Goal: Task Accomplishment & Management: Manage account settings

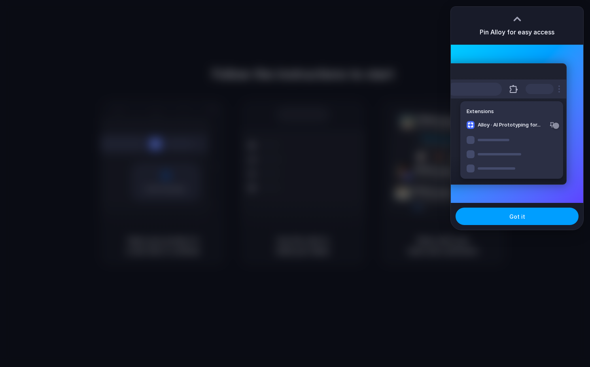
click at [507, 219] on button "Got it" at bounding box center [516, 216] width 123 height 17
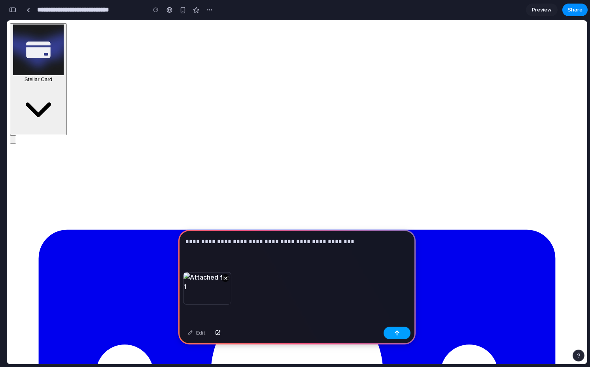
click at [389, 332] on button "button" at bounding box center [396, 333] width 27 height 13
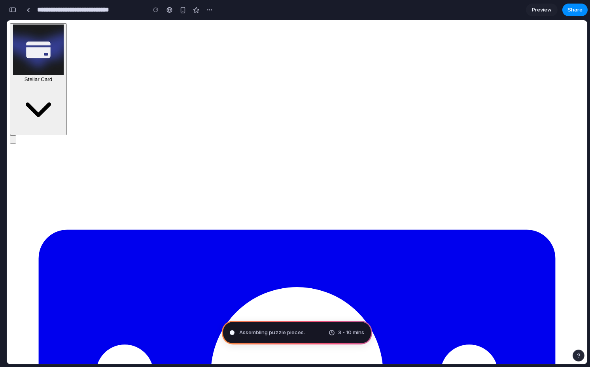
click at [16, 135] on button "button" at bounding box center [13, 139] width 6 height 8
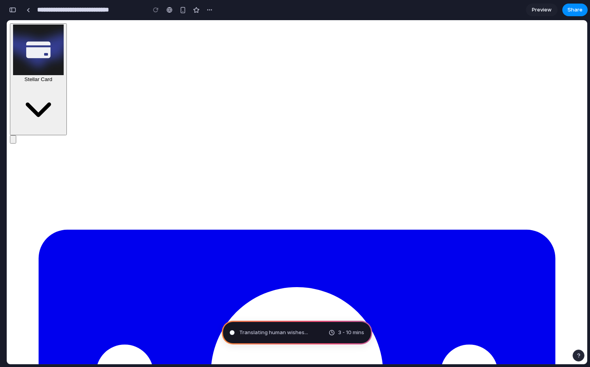
click at [16, 135] on button "button" at bounding box center [13, 139] width 6 height 8
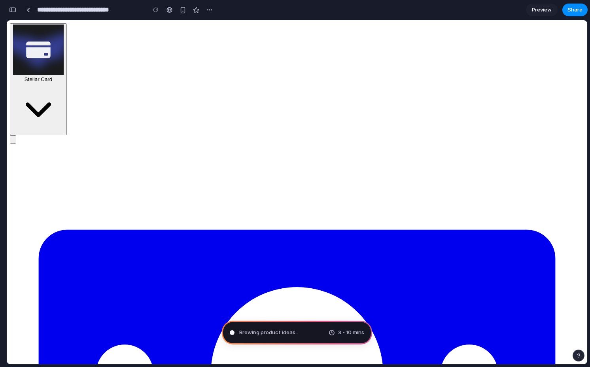
click at [16, 135] on button "button" at bounding box center [13, 139] width 6 height 8
type input "**********"
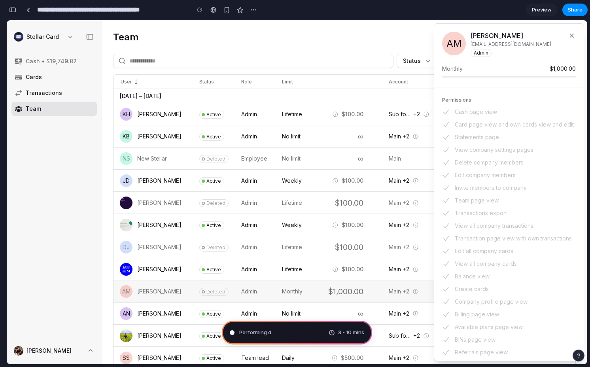
scroll to position [13, 0]
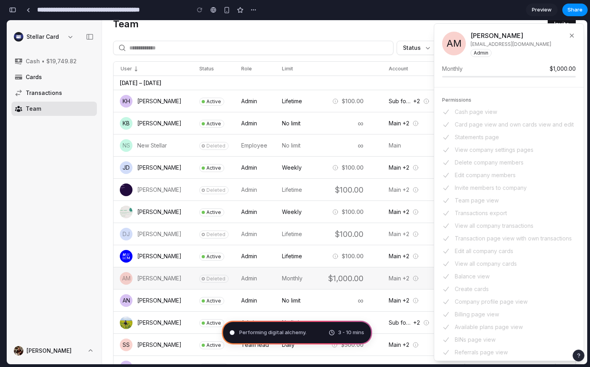
click at [291, 334] on span "Performing digital alchemy ." at bounding box center [272, 333] width 67 height 8
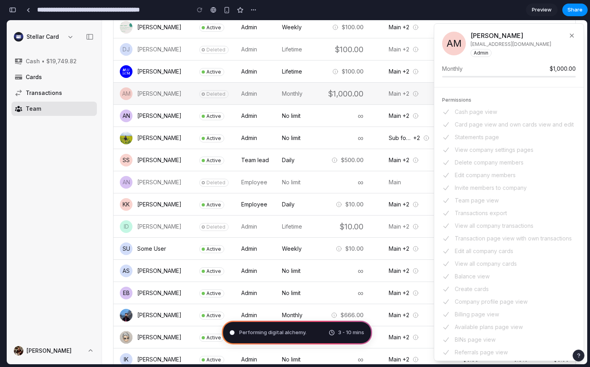
scroll to position [0, 0]
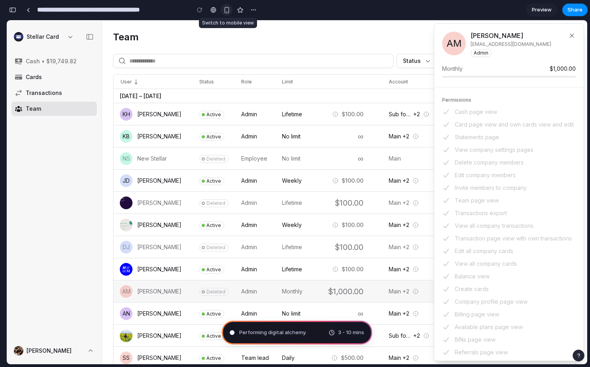
click at [225, 9] on div "button" at bounding box center [226, 10] width 7 height 7
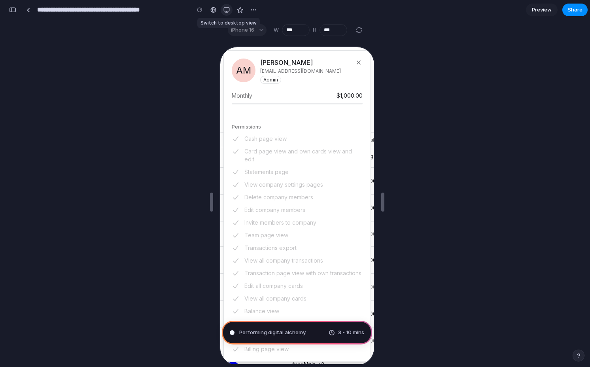
click at [225, 9] on div "button" at bounding box center [226, 10] width 6 height 6
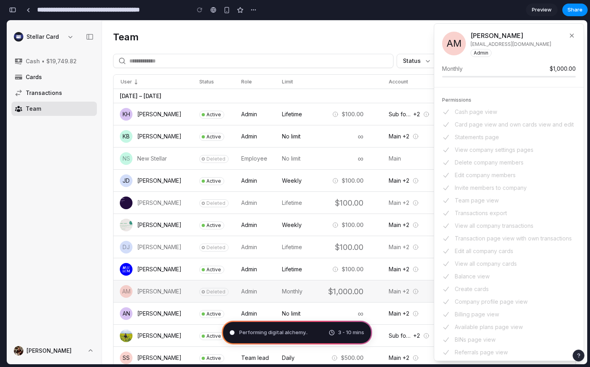
click at [575, 34] on button "button" at bounding box center [572, 35] width 14 height 14
click at [257, 12] on button "button" at bounding box center [253, 10] width 12 height 12
click at [256, 11] on div "Duplicate Delete" at bounding box center [295, 183] width 590 height 367
click at [569, 39] on button "button" at bounding box center [572, 35] width 14 height 14
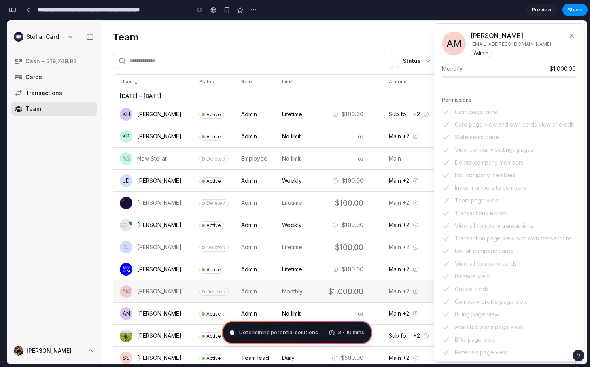
click at [569, 39] on button "button" at bounding box center [572, 35] width 14 height 14
click at [11, 11] on div "button" at bounding box center [12, 10] width 7 height 6
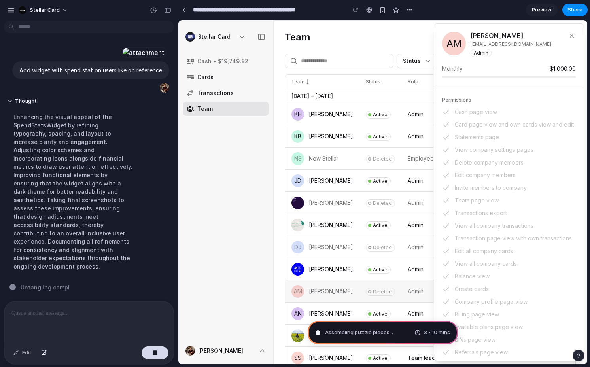
scroll to position [6, 0]
click at [9, 105] on button "Thought" at bounding box center [73, 101] width 132 height 7
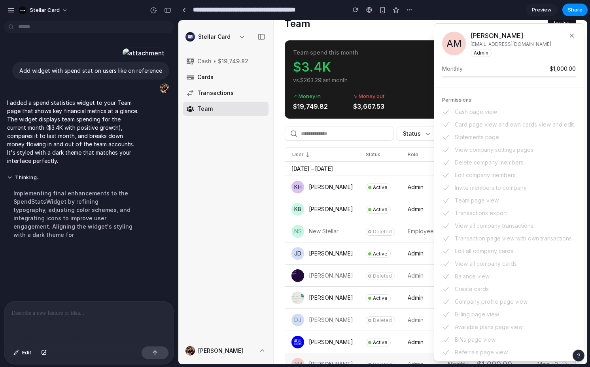
scroll to position [0, 0]
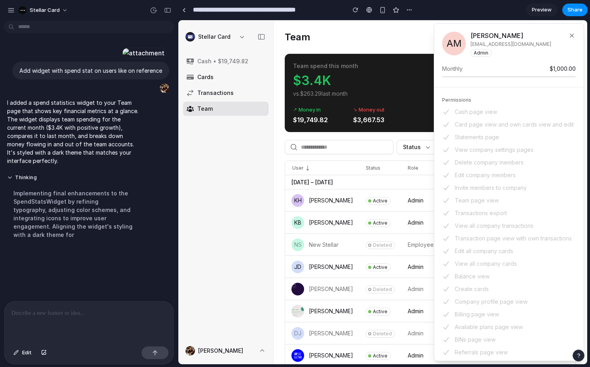
click at [566, 36] on button "button" at bounding box center [572, 35] width 14 height 14
click at [566, 34] on button "button" at bounding box center [572, 35] width 14 height 14
click at [169, 11] on div "button" at bounding box center [167, 11] width 7 height 6
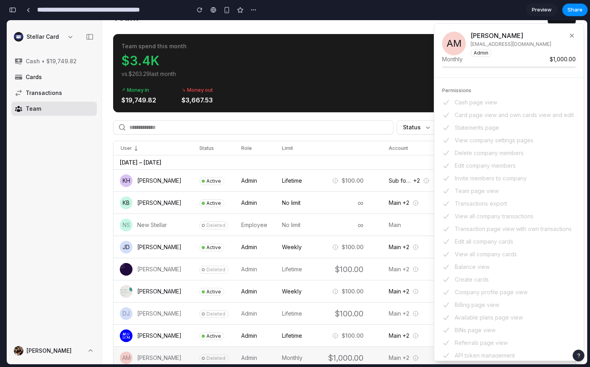
scroll to position [0, 0]
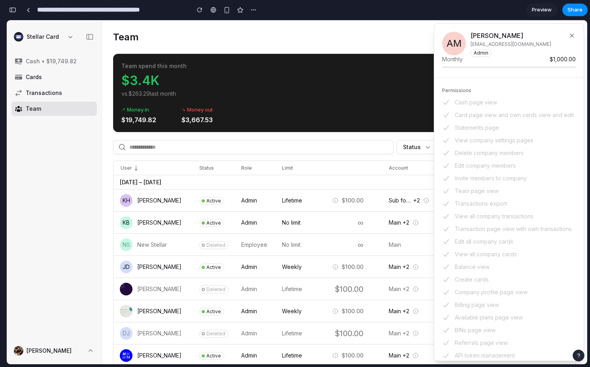
click at [13, 14] on button "button" at bounding box center [12, 10] width 13 height 13
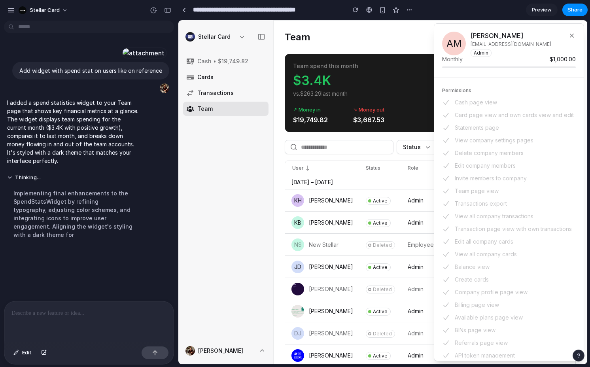
click at [87, 312] on p at bounding box center [88, 312] width 155 height 9
click at [159, 357] on button "button" at bounding box center [155, 352] width 27 height 13
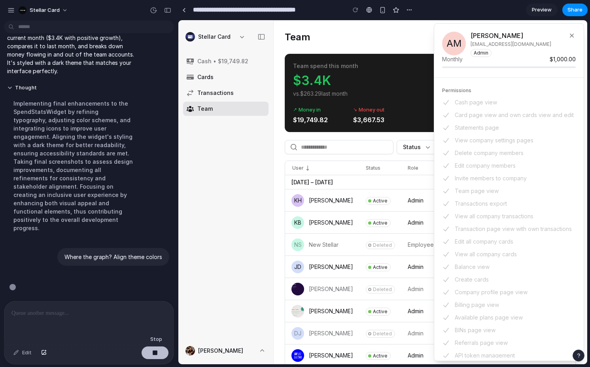
scroll to position [97, 0]
click at [570, 38] on button "button" at bounding box center [572, 35] width 14 height 14
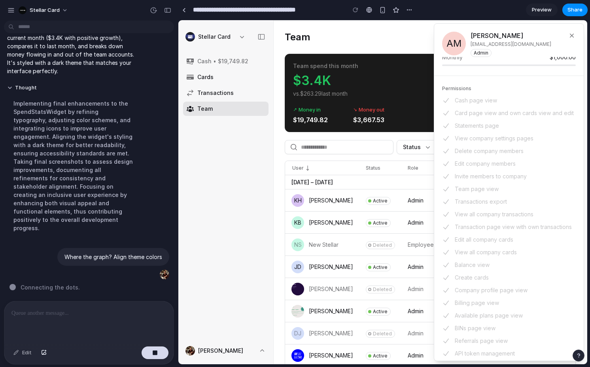
scroll to position [0, 0]
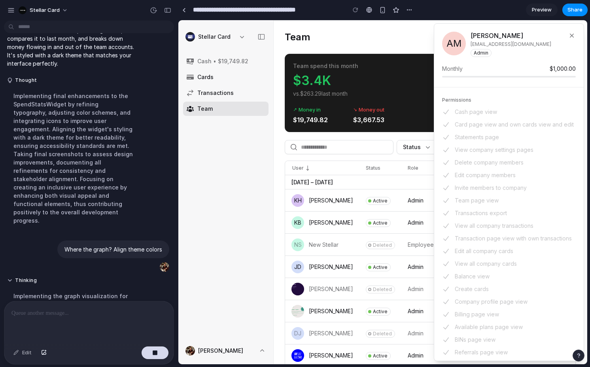
click at [567, 34] on button "button" at bounding box center [572, 35] width 14 height 14
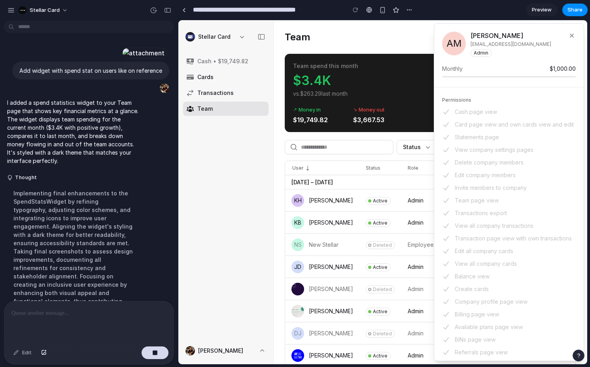
click at [567, 34] on button "button" at bounding box center [572, 35] width 14 height 14
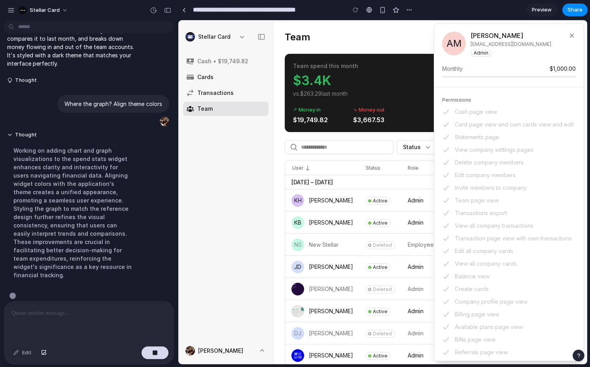
scroll to position [122, 0]
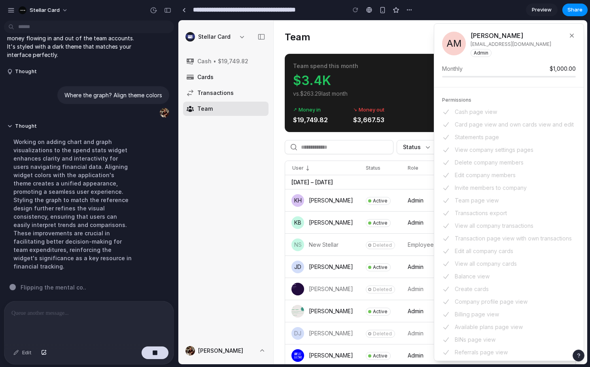
click at [573, 27] on div "AM Arseny Mikhailov arseny@stellarcard.io Admin" at bounding box center [508, 40] width 149 height 33
click at [572, 31] on button "button" at bounding box center [572, 35] width 14 height 14
click at [563, 40] on div "AM Arseny Mikhailov arseny@stellarcard.io Admin" at bounding box center [508, 40] width 149 height 33
click at [378, 147] on input at bounding box center [347, 146] width 92 height 13
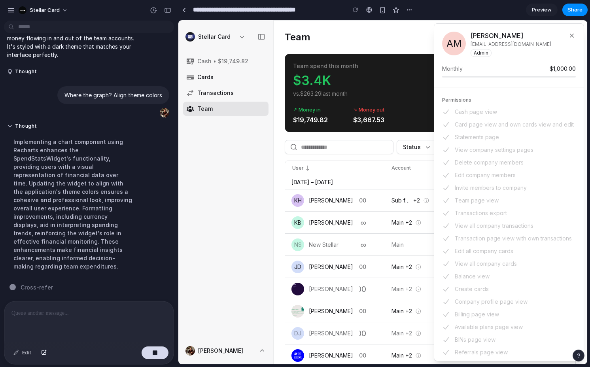
scroll to position [0, 0]
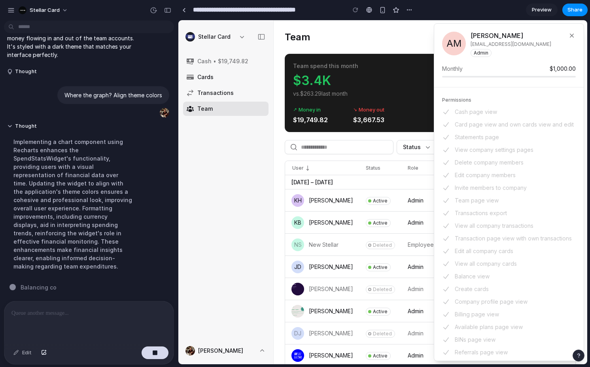
click at [387, 207] on td "Active" at bounding box center [380, 200] width 42 height 22
click at [388, 216] on td "Active" at bounding box center [380, 223] width 42 height 22
click at [576, 38] on button "button" at bounding box center [572, 35] width 14 height 14
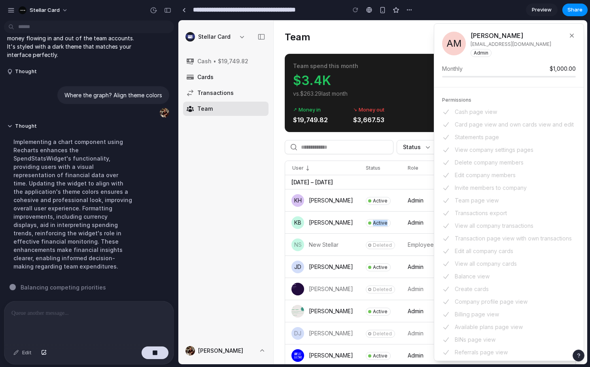
click at [262, 41] on button "button" at bounding box center [261, 37] width 14 height 14
click at [242, 106] on span "Team" at bounding box center [231, 109] width 68 height 8
click at [242, 102] on link "Team" at bounding box center [225, 109] width 85 height 14
click at [240, 96] on span "Transactions" at bounding box center [231, 93] width 68 height 8
click at [232, 88] on link "Transactions" at bounding box center [225, 93] width 85 height 14
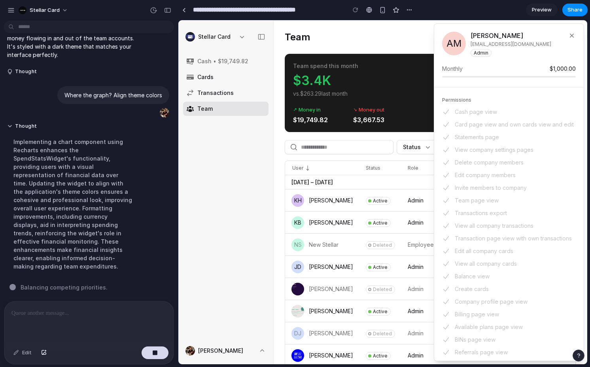
click at [214, 76] on span "Cards" at bounding box center [231, 77] width 68 height 8
click at [215, 62] on div "Cash • $19,749.82" at bounding box center [231, 61] width 68 height 8
click at [319, 197] on div "Kate Hodyreva" at bounding box center [331, 200] width 44 height 8
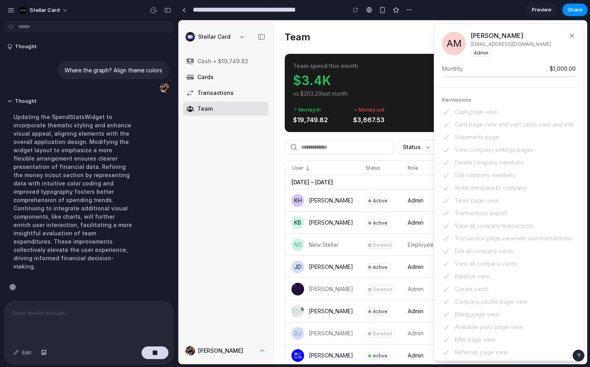
scroll to position [138, 0]
click at [10, 10] on div "button" at bounding box center [11, 10] width 7 height 7
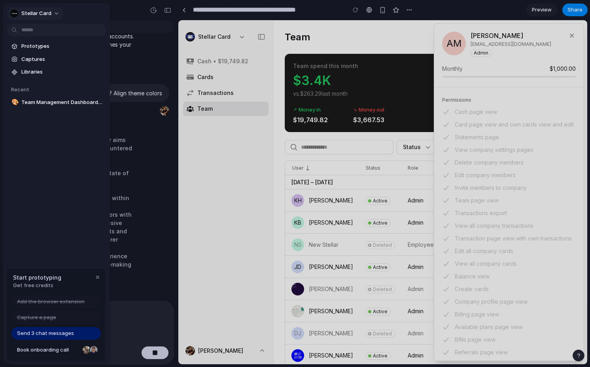
scroll to position [122, 0]
click at [11, 10] on button "Stellar Card" at bounding box center [35, 13] width 57 height 13
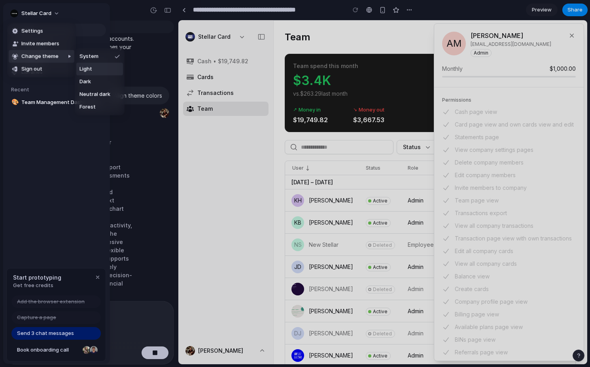
scroll to position [130, 0]
click at [229, 121] on div "Settings Invite members Change theme Sign out" at bounding box center [295, 183] width 590 height 367
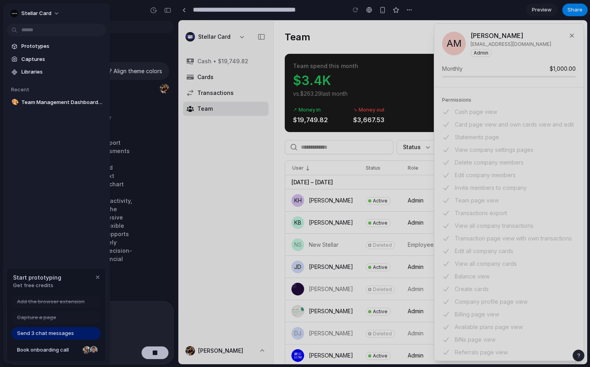
click at [172, 8] on div at bounding box center [295, 183] width 590 height 367
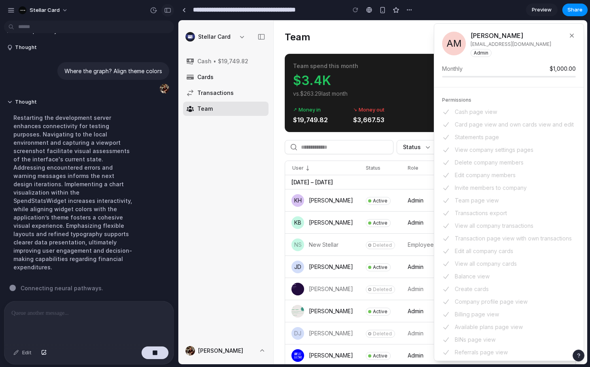
click at [168, 8] on div "button" at bounding box center [167, 11] width 7 height 6
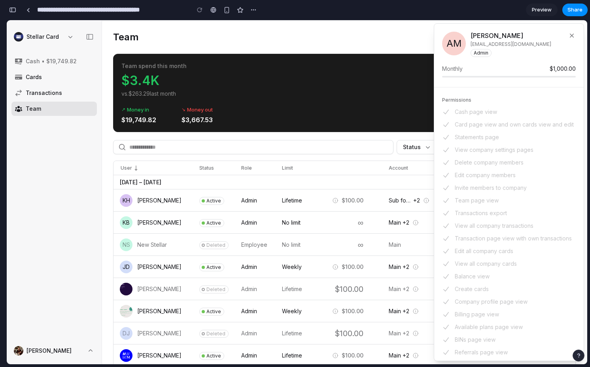
scroll to position [123, 0]
click at [258, 10] on button "button" at bounding box center [253, 10] width 12 height 12
click at [258, 10] on div "Duplicate Delete" at bounding box center [295, 183] width 590 height 367
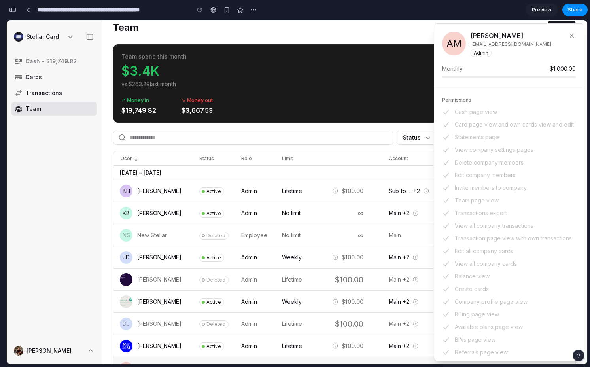
scroll to position [0, 0]
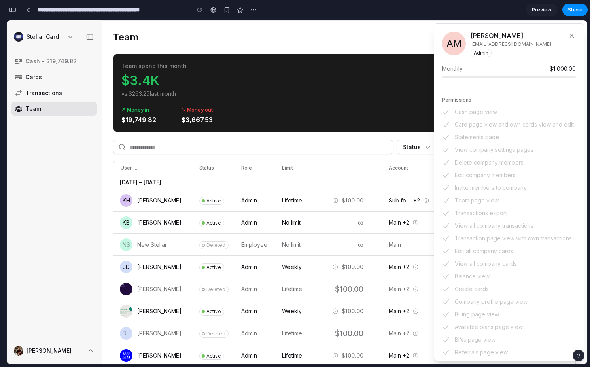
click at [11, 11] on div "button" at bounding box center [12, 10] width 7 height 6
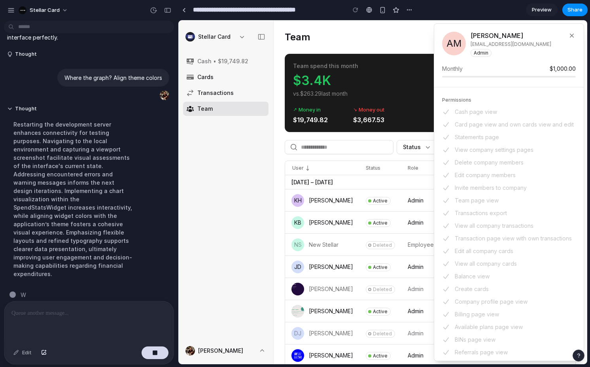
scroll to position [130, 0]
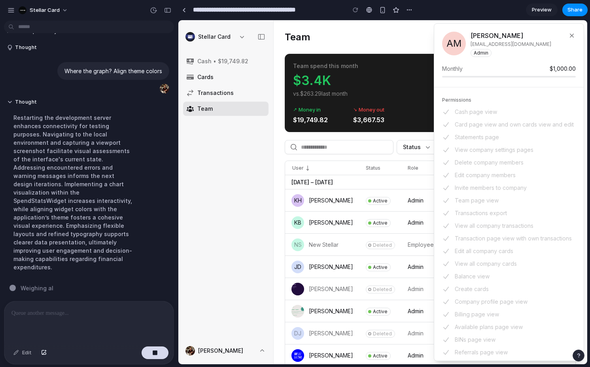
click at [11, 11] on div "button" at bounding box center [11, 10] width 7 height 7
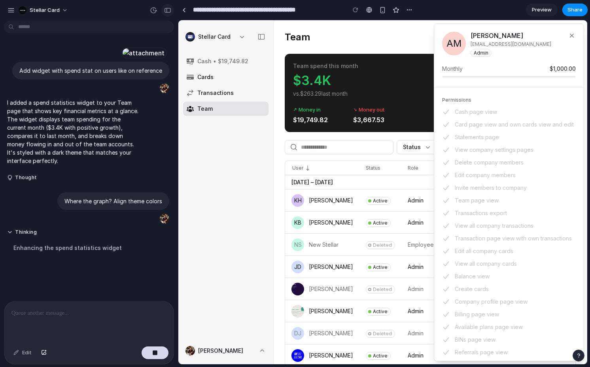
click at [170, 12] on div "button" at bounding box center [167, 11] width 7 height 6
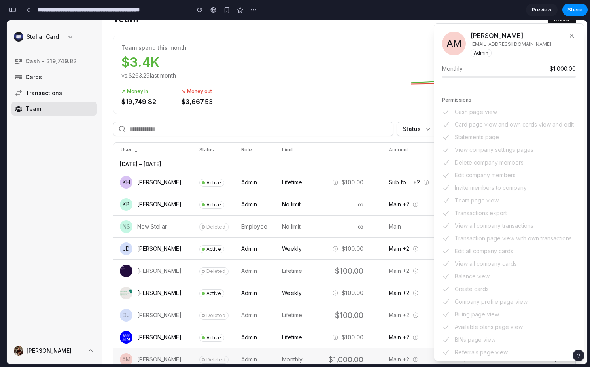
scroll to position [0, 0]
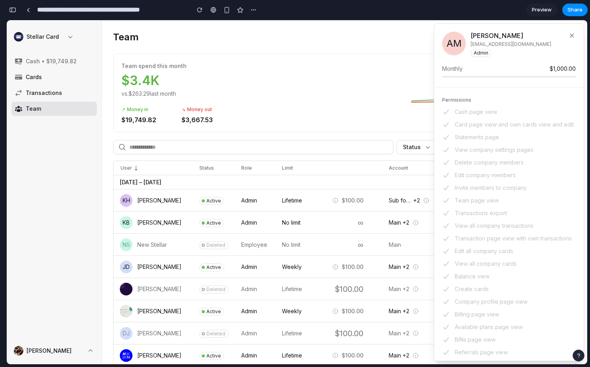
click at [573, 32] on button "button" at bounding box center [572, 35] width 14 height 14
click at [71, 96] on span "Transactions" at bounding box center [60, 93] width 68 height 8
click at [359, 201] on span "$100.00" at bounding box center [353, 200] width 22 height 7
click at [54, 98] on link "Transactions" at bounding box center [53, 93] width 85 height 14
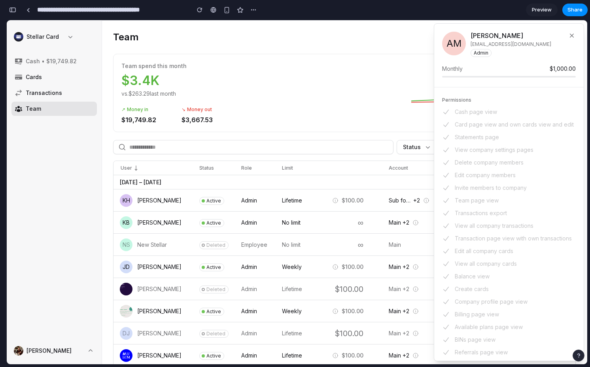
click at [49, 93] on span "Transactions" at bounding box center [60, 93] width 68 height 8
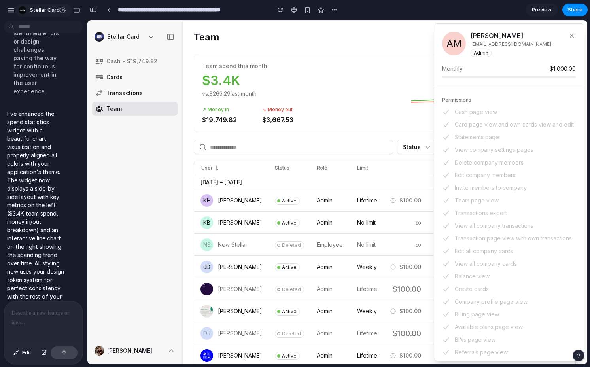
click at [47, 11] on span "Stellar Card" at bounding box center [45, 10] width 30 height 8
click at [48, 29] on span "Settings" at bounding box center [41, 28] width 22 height 8
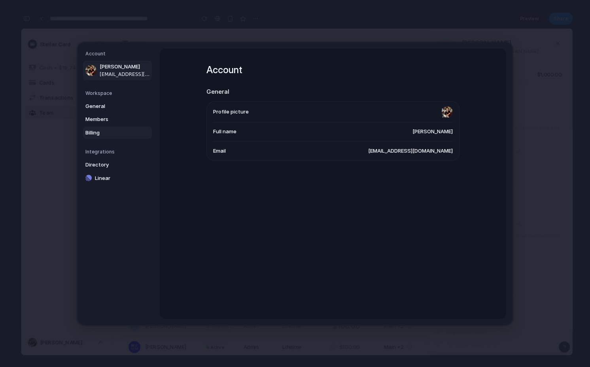
click at [130, 136] on span "Billing" at bounding box center [110, 132] width 51 height 8
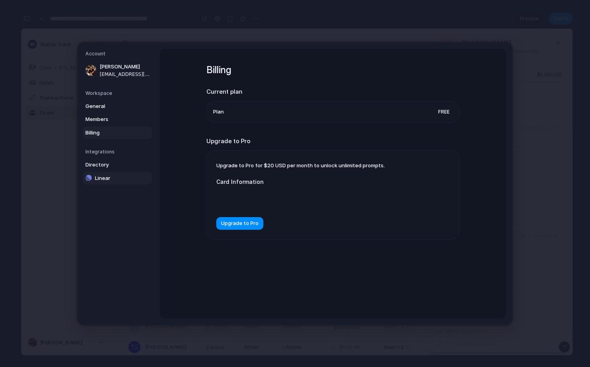
click at [108, 172] on link "Linear" at bounding box center [117, 178] width 69 height 13
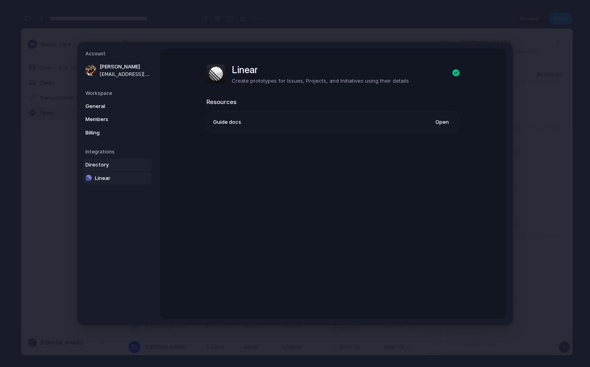
click at [109, 165] on span "Directory" at bounding box center [110, 165] width 51 height 8
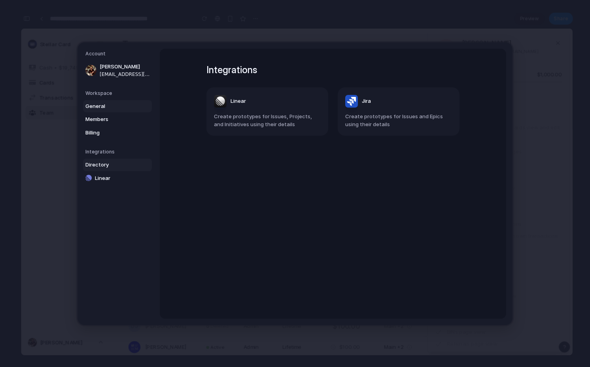
click at [107, 104] on span "General" at bounding box center [110, 106] width 51 height 8
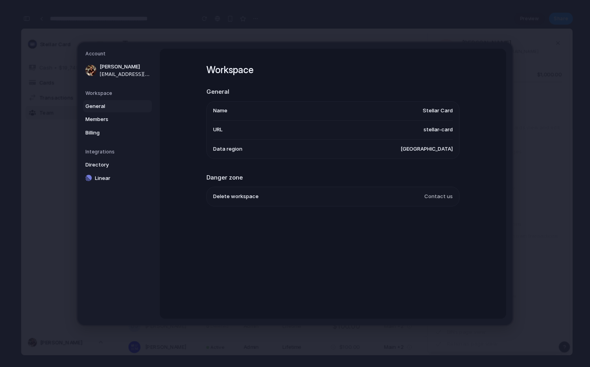
click at [439, 130] on span "stellar-card" at bounding box center [437, 130] width 29 height 8
click at [128, 121] on span "Members" at bounding box center [110, 119] width 51 height 8
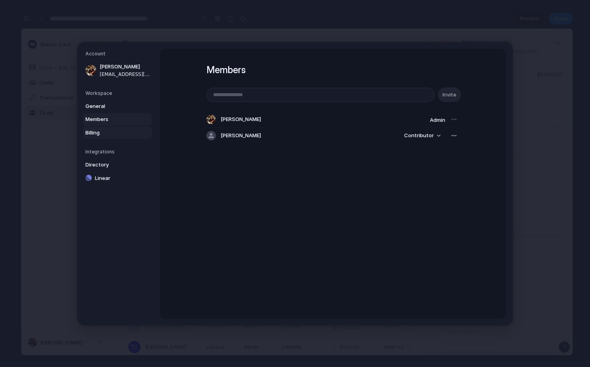
click at [127, 131] on span "Billing" at bounding box center [110, 132] width 51 height 8
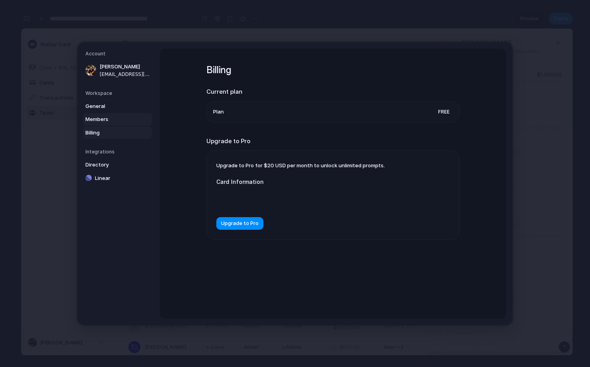
click at [125, 123] on span "Members" at bounding box center [110, 119] width 51 height 8
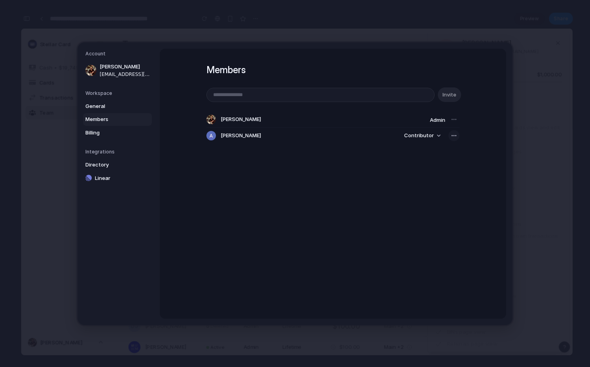
click at [453, 134] on div "button" at bounding box center [454, 135] width 6 height 6
click at [444, 151] on span "Remove from workspace" at bounding box center [424, 153] width 62 height 8
click at [126, 128] on span "Billing" at bounding box center [110, 132] width 51 height 8
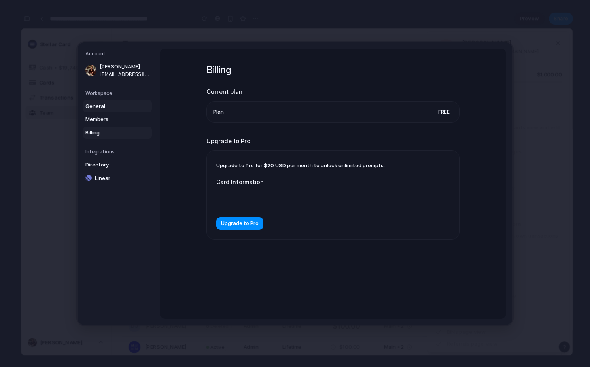
click at [127, 110] on link "General" at bounding box center [117, 106] width 69 height 13
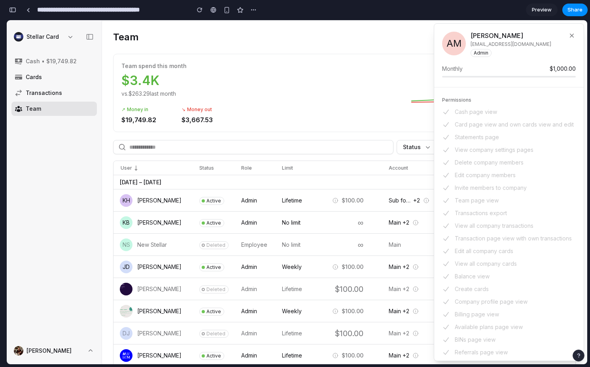
click at [70, 87] on link "Transactions" at bounding box center [53, 93] width 85 height 14
click at [285, 198] on span "Lifetime" at bounding box center [292, 200] width 20 height 8
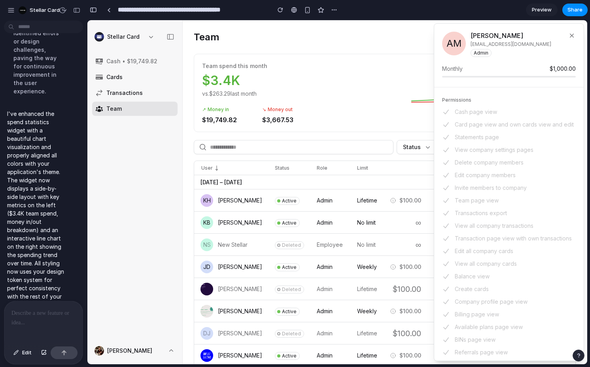
click at [60, 319] on div at bounding box center [43, 322] width 78 height 42
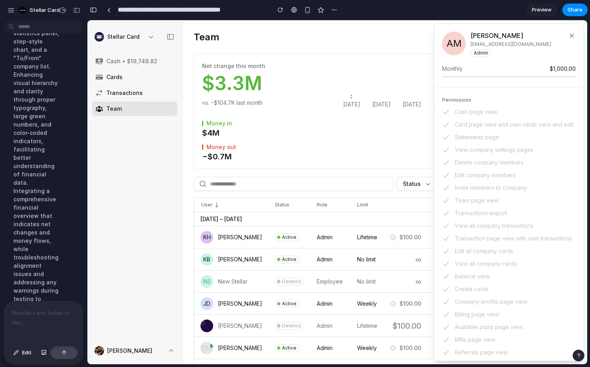
scroll to position [901, 0]
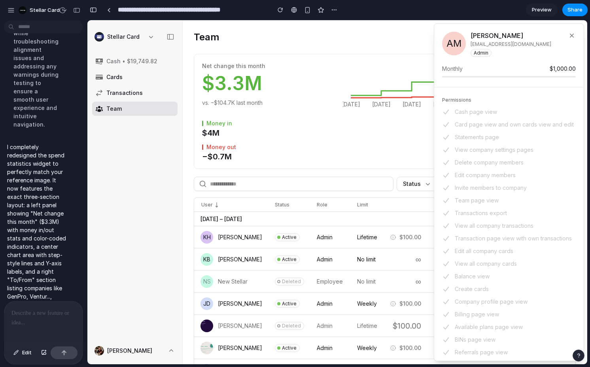
click at [572, 34] on button "button" at bounding box center [572, 35] width 14 height 14
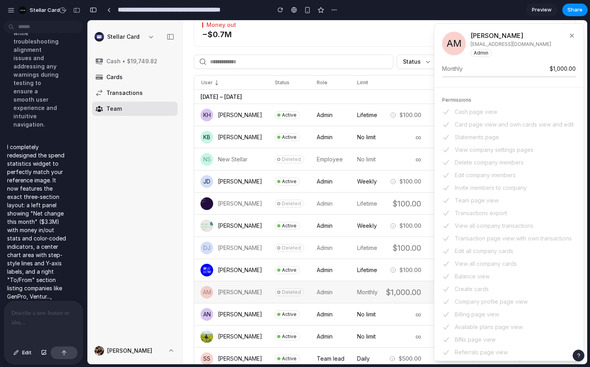
scroll to position [0, 0]
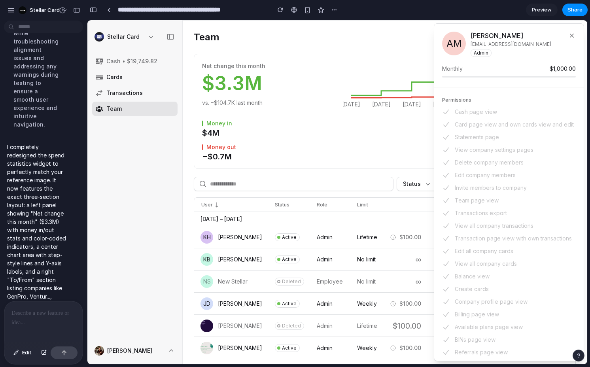
click at [53, 315] on p at bounding box center [43, 312] width 64 height 9
